Goal: Book appointment/travel/reservation

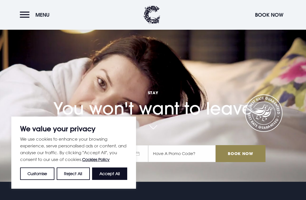
click at [104, 180] on button "Accept All" at bounding box center [109, 174] width 35 height 12
checkbox input "true"
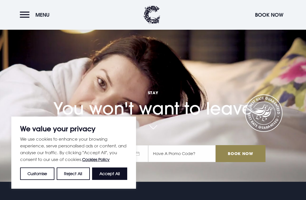
checkbox input "true"
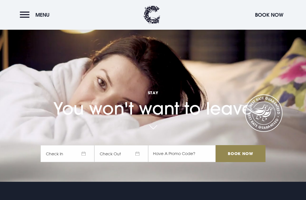
click at [65, 162] on span "Check In" at bounding box center [67, 153] width 54 height 17
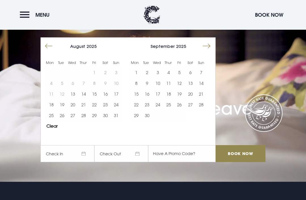
click at [105, 102] on table "1 2 3 4 5 6 7 8 9 10 11 12 13 14 15 16 17 18 19 20 21 22 23 24 25 26 27 28 29 3…" at bounding box center [84, 94] width 76 height 54
click at [105, 104] on table "1 2 3 4 5 6 7 8 9 10 11 12 13 14 15 16 17 18 19 20 21 22 23 24 25 26 27 28 29 3…" at bounding box center [84, 94] width 76 height 54
click at [106, 102] on table "1 2 3 4 5 6 7 8 9 10 11 12 13 14 15 16 17 18 19 20 21 22 23 24 25 26 27 28 29 3…" at bounding box center [84, 94] width 76 height 54
click at [84, 162] on span "Check In" at bounding box center [67, 153] width 54 height 17
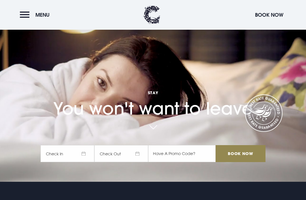
click at [83, 162] on span "Check In" at bounding box center [67, 153] width 54 height 17
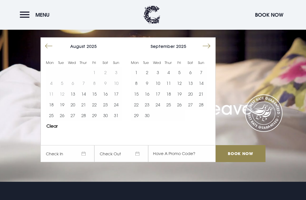
click at [105, 101] on table "1 2 3 4 5 6 7 8 9 10 11 12 13 14 15 16 17 18 19 20 21 22 23 24 25 26 27 28 29 3…" at bounding box center [84, 94] width 76 height 54
click at [104, 101] on table "1 2 3 4 5 6 7 8 9 10 11 12 13 14 15 16 17 18 19 20 21 22 23 24 25 26 27 28 29 3…" at bounding box center [84, 94] width 76 height 54
